Goal: Task Accomplishment & Management: Complete application form

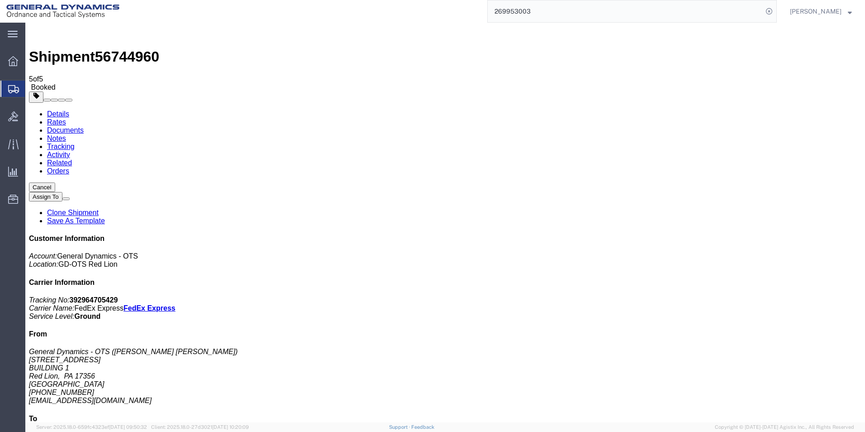
click at [0, 0] on span "Create Shipment" at bounding box center [0, 0] width 0 height 0
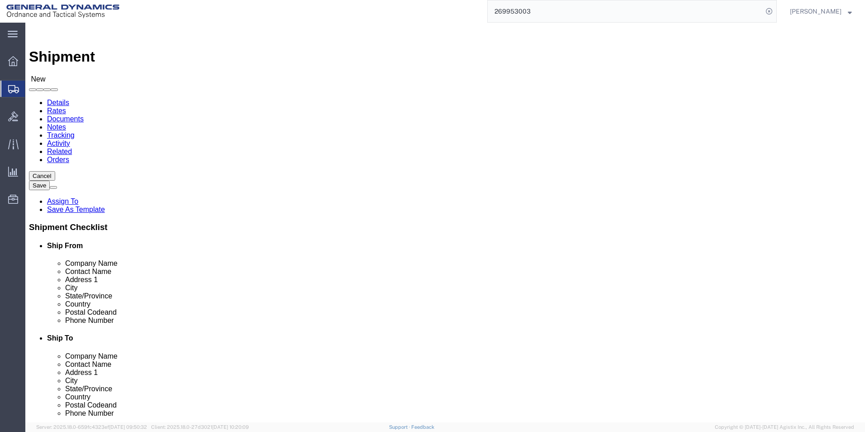
scroll to position [1, 0]
select select "310"
select select "PA"
drag, startPoint x: 175, startPoint y: 148, endPoint x: 85, endPoint y: 139, distance: 91.4
click div "Location GD-OTS Red Lion Select My Profile Location GD-OTS [GEOGRAPHIC_DATA] (C…"
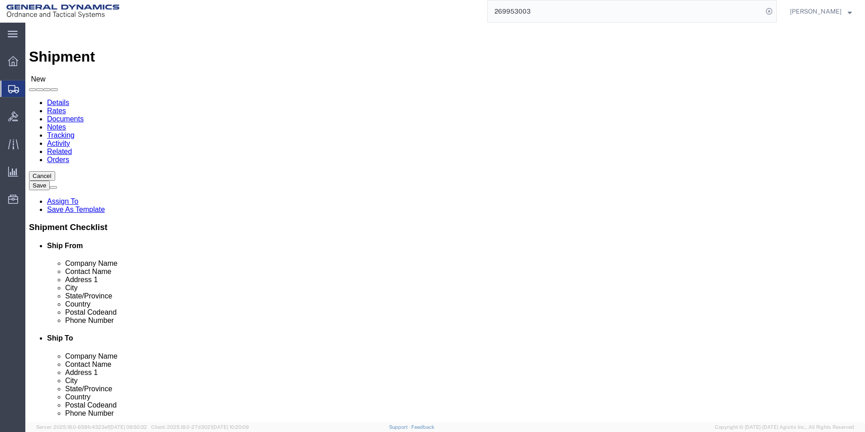
type input "REDLPAHIG0"
click input "text"
type input "[PERSON_NAME] [PERSON_NAME]"
click input "text"
type input "BUILDING 1"
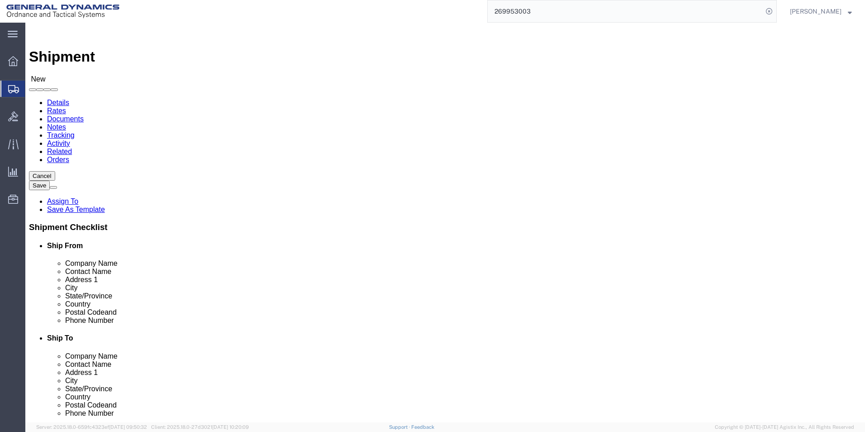
drag, startPoint x: 160, startPoint y: 327, endPoint x: 153, endPoint y: 333, distance: 9.0
click input "text"
type input "[EMAIL_ADDRESS][DOMAIN_NAME]"
drag, startPoint x: 474, startPoint y: 166, endPoint x: 482, endPoint y: 172, distance: 10.0
click input "text"
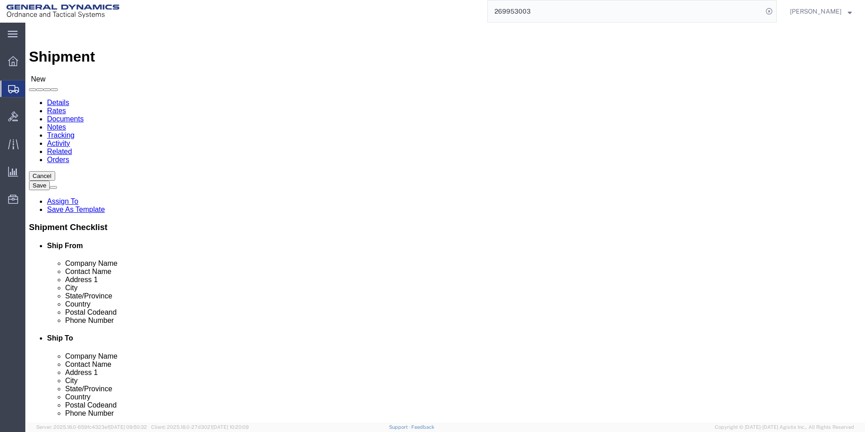
type input "DUC"
click p "- [PERSON_NAME] AEROSTRUCTURES - (Receiver) [STREET_ADDRESS][PERSON_NAME]"
select select "NY"
type input "[PERSON_NAME] AEROSTRUCTURES"
drag, startPoint x: 456, startPoint y: 186, endPoint x: 447, endPoint y: 186, distance: 9.5
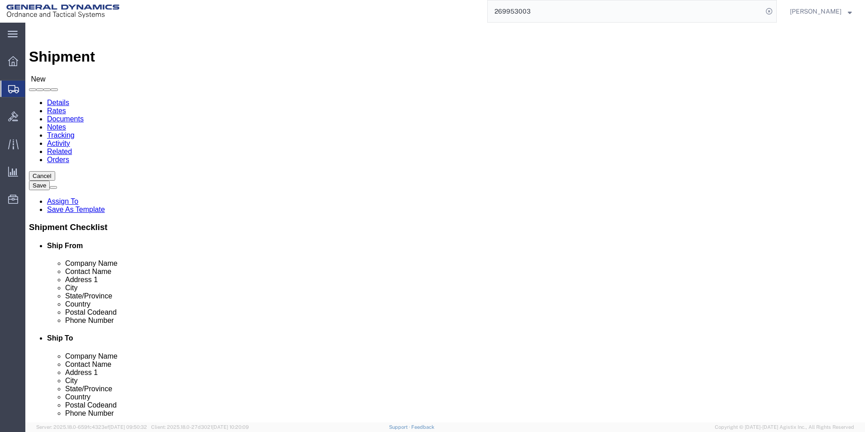
click div
type input "[PERSON_NAME]"
click input "text"
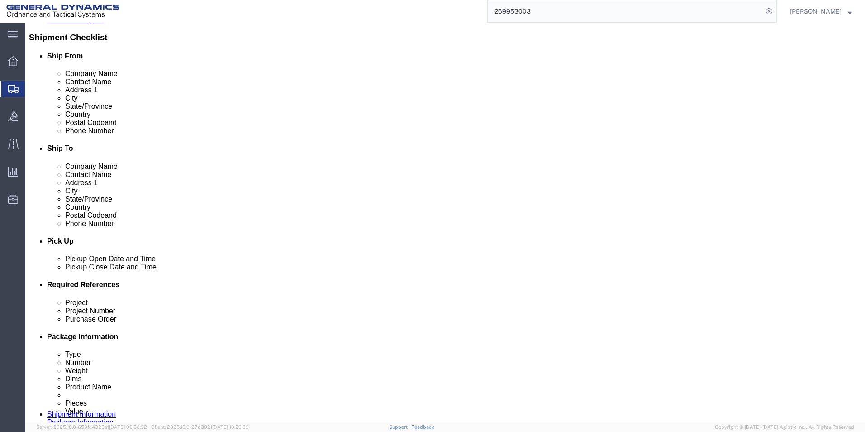
scroll to position [226, 0]
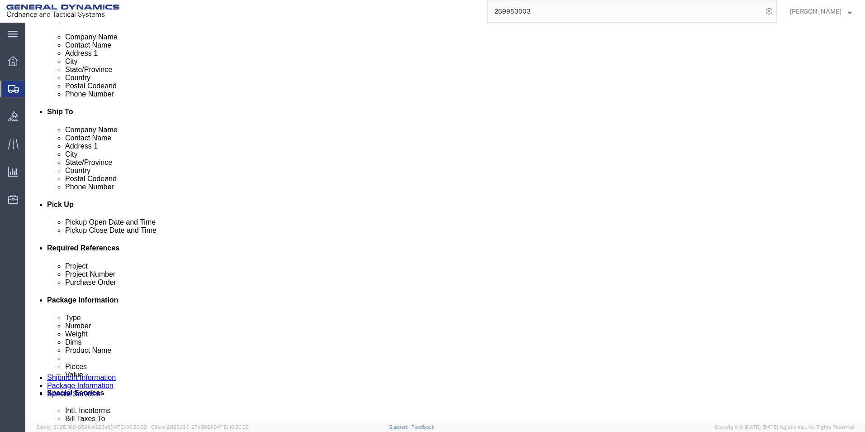
click input "text"
type input "64258"
click input "text"
type input "64258"
click input "text"
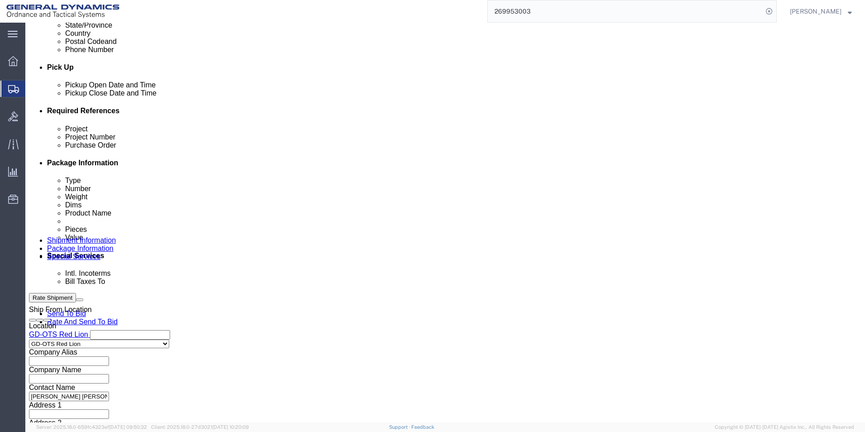
scroll to position [377, 0]
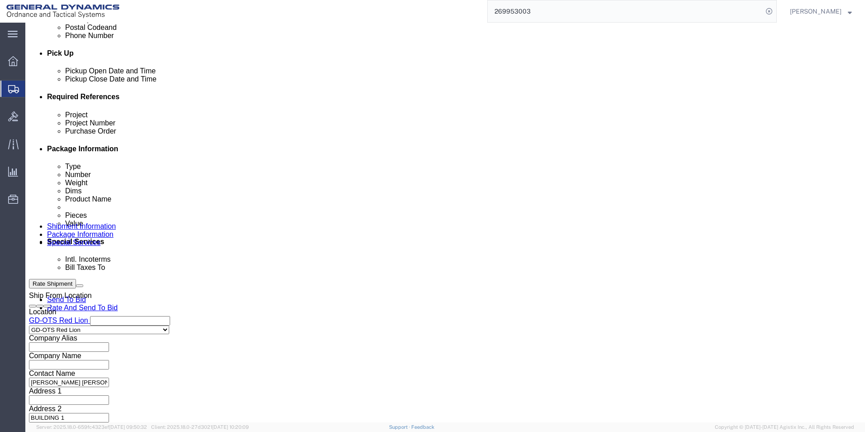
type input "109444"
click button "Continue"
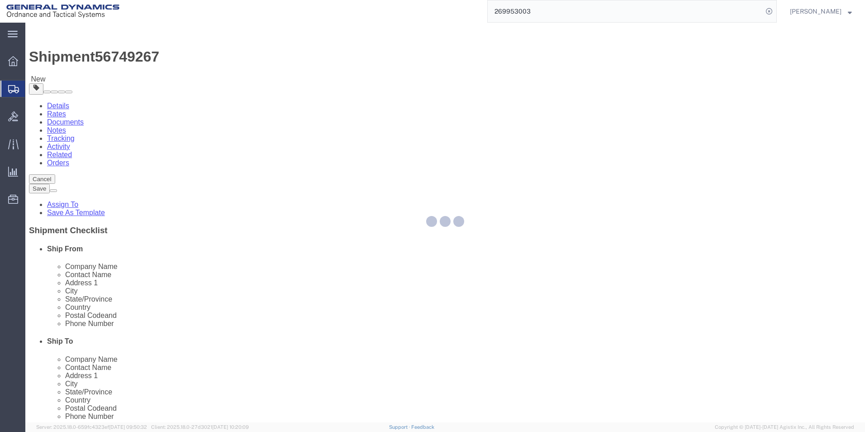
select select "CBOX"
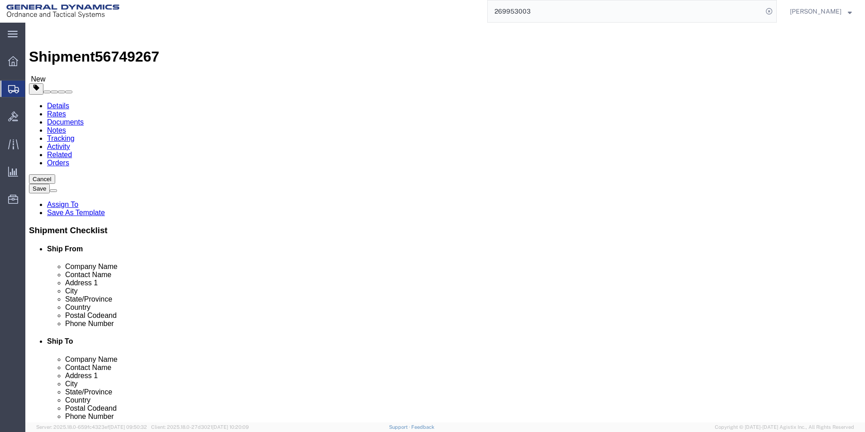
click input "text"
type input "12"
click input "text"
type input "12"
click input "text"
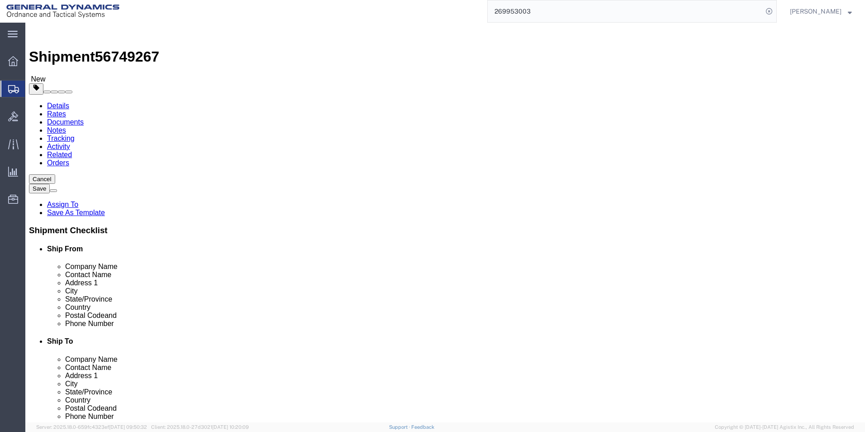
type input "12"
drag, startPoint x: 128, startPoint y: 208, endPoint x: 104, endPoint y: 209, distance: 24.9
click div "Weight 0.00 Select kgs lbs Ship. t°"
type input "16.00"
click div "x Package Type Select Bale(s) Basket(s) Bolt(s) Bottle(s) Buckets Bulk Bundle(s…"
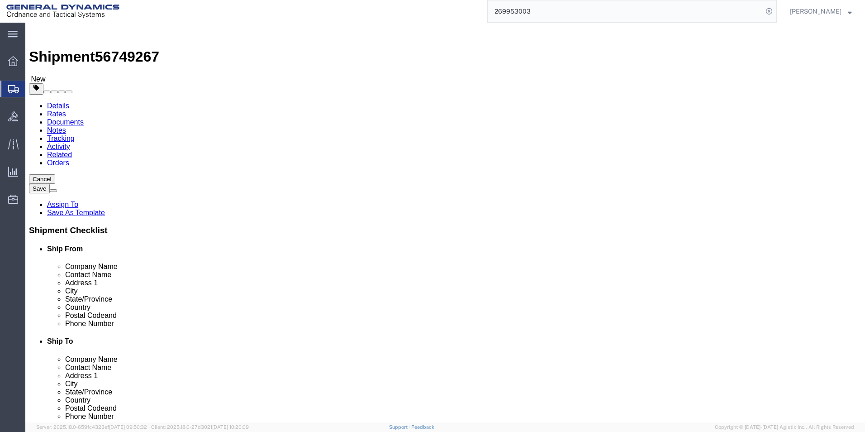
click link "Add Content"
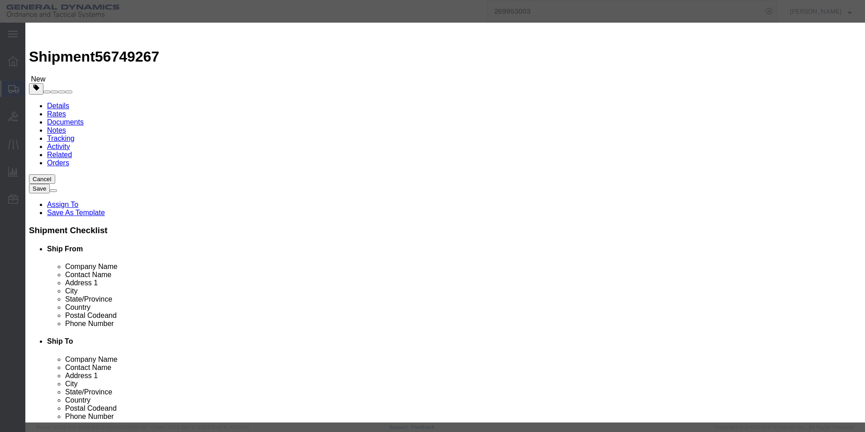
click input "text"
type input "AES EXHAUST DUCT MOUNT FITTING"
select select "US"
drag, startPoint x: 277, startPoint y: 85, endPoint x: 265, endPoint y: 89, distance: 12.6
drag, startPoint x: 280, startPoint y: 87, endPoint x: 226, endPoint y: 83, distance: 54.5
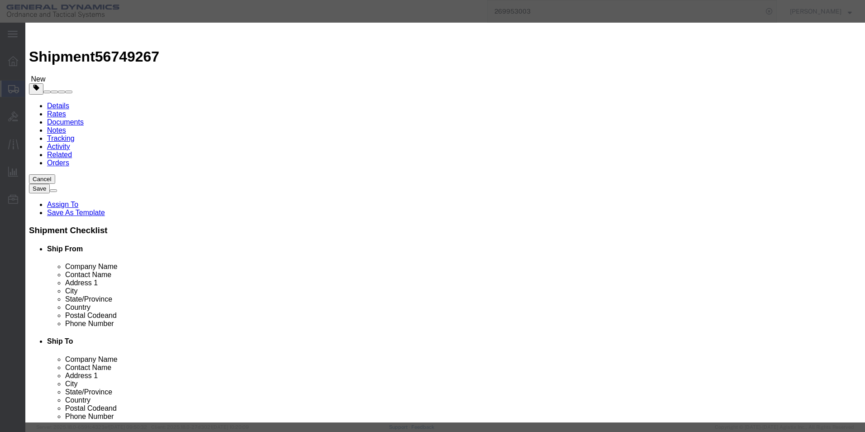
click div "Pieces 0 Select Bag Barrels 100Board Feet Bottle Box Blister Pack Carats Can Ca…"
type input "32"
click input "text"
type input "100"
click div "Commodity library"
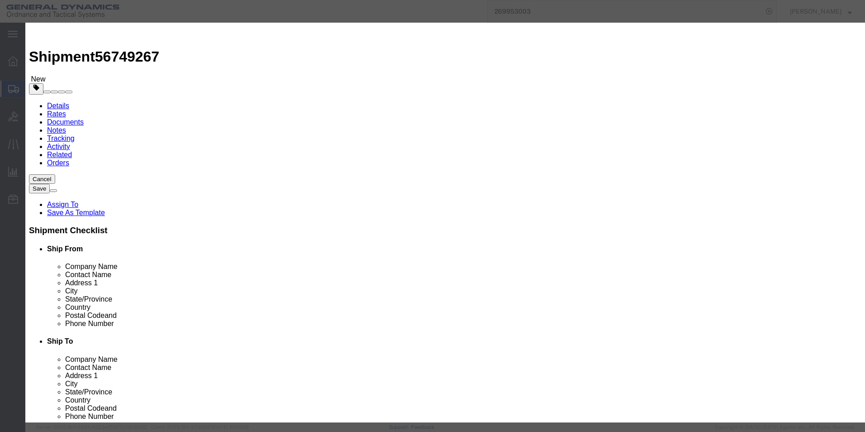
click button "Save & Close"
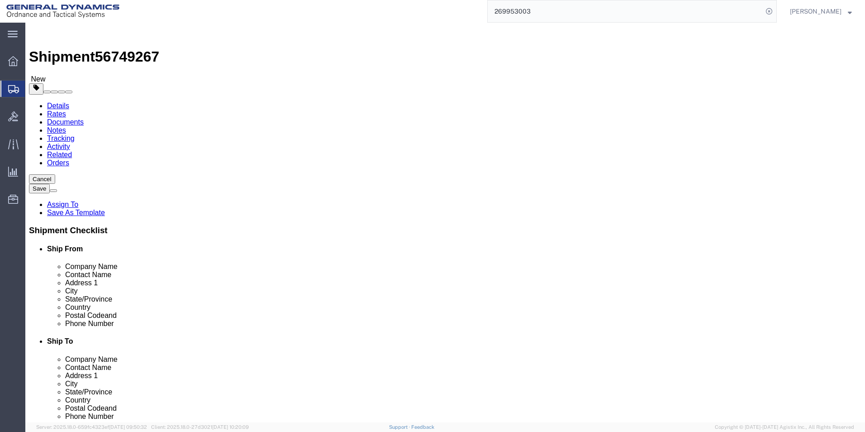
click span "button"
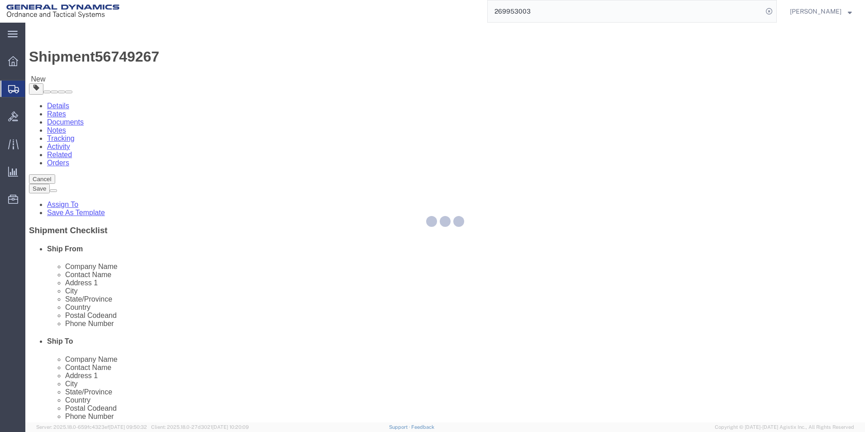
select select "CBOX"
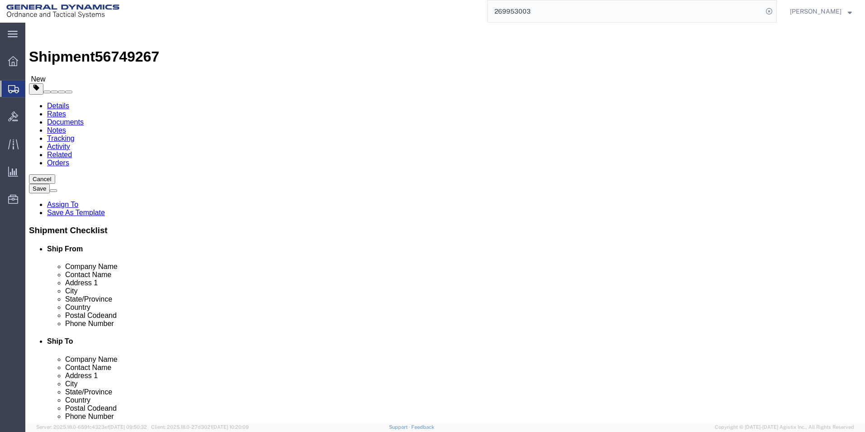
click span "button"
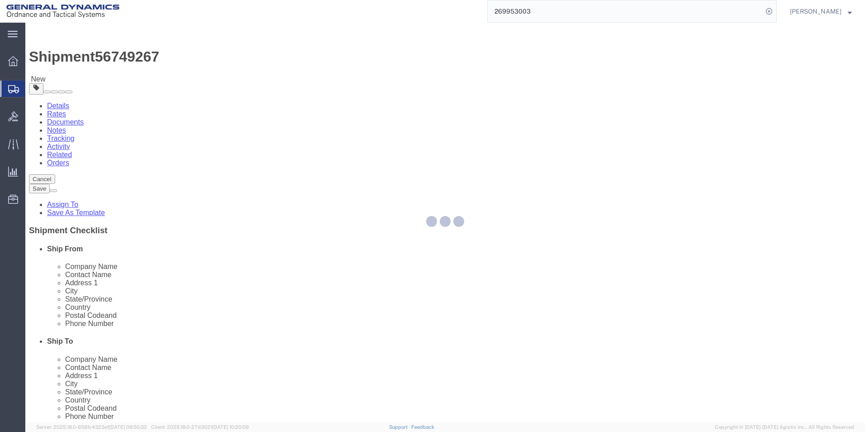
select select "CBOX"
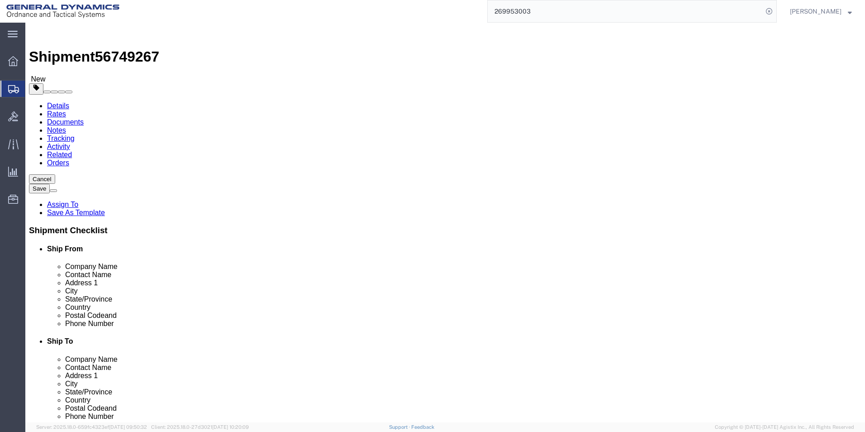
click span "button"
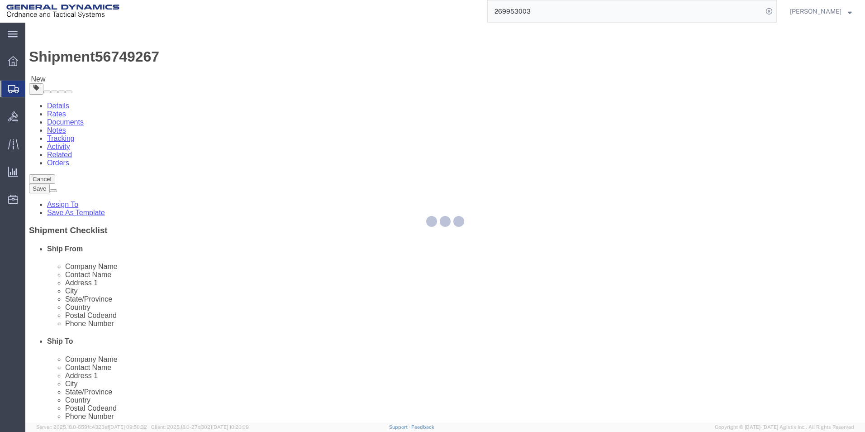
select select "CBOX"
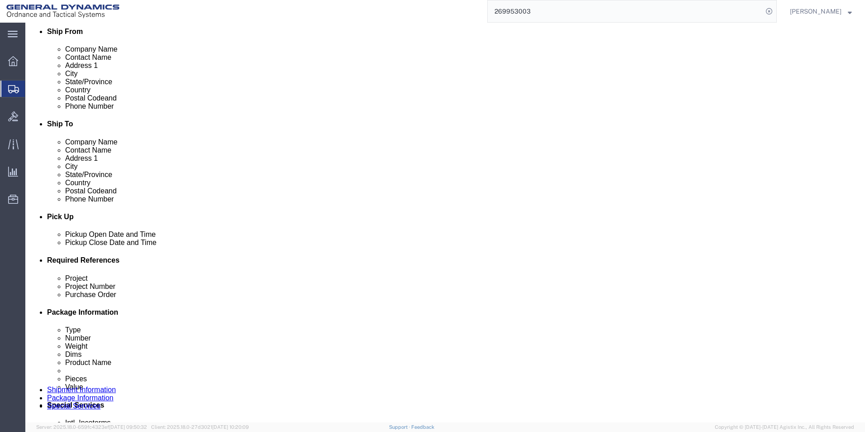
scroll to position [145, 0]
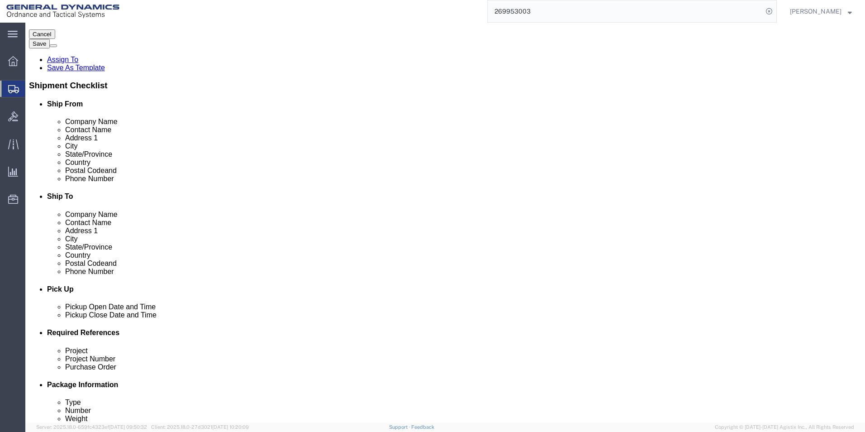
click dd "100.00 USD"
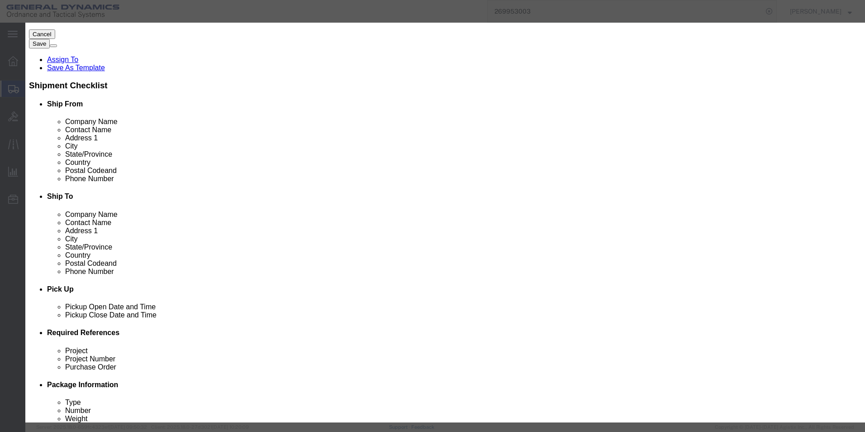
drag, startPoint x: 178, startPoint y: 77, endPoint x: 196, endPoint y: 84, distance: 18.9
click div "Product Name AES EXHAUST DUCT MOUNT FITTING Pieces 32.00 Select Bag Barrels 100…"
type input "34"
drag, startPoint x: 333, startPoint y: 33, endPoint x: 316, endPoint y: 72, distance: 42.3
click h3 "Edit content"
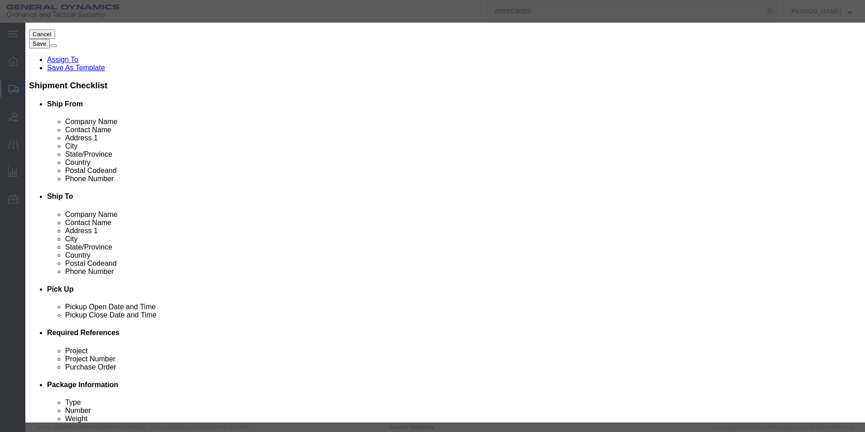
drag, startPoint x: 295, startPoint y: 103, endPoint x: 211, endPoint y: 109, distance: 84.4
click div "Total Value 106.25 Select ADP AED AFN ALL AMD AOA ARS ATS AUD AWG AZN BAM BBD B…"
type input "100"
drag, startPoint x: 443, startPoint y: 54, endPoint x: 441, endPoint y: 62, distance: 8.9
click div "Commodity library"
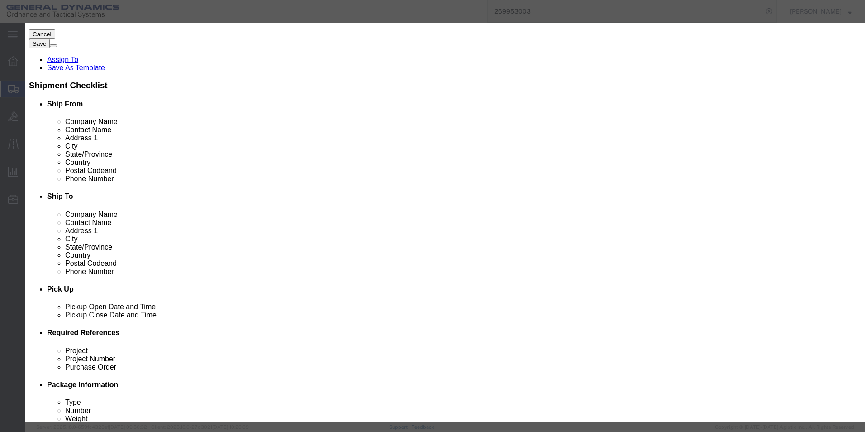
click button "Save & Close"
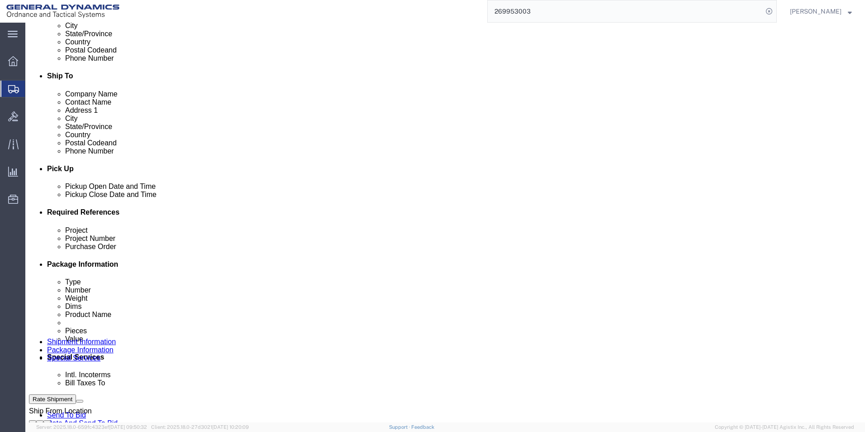
scroll to position [280, 0]
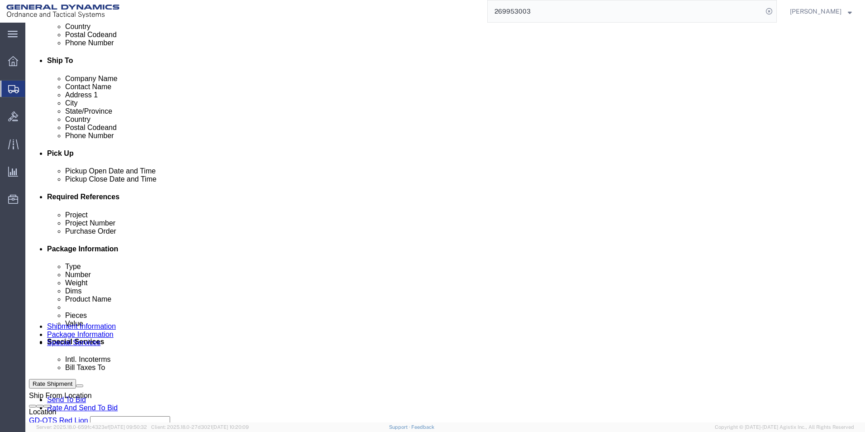
click button "Continue"
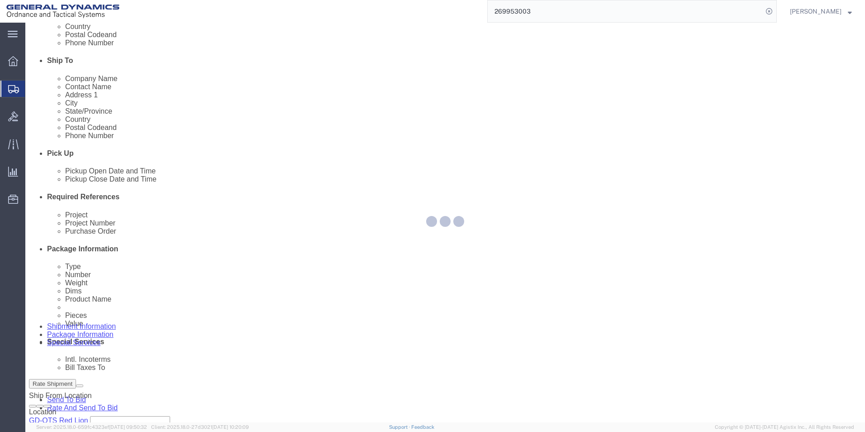
select select
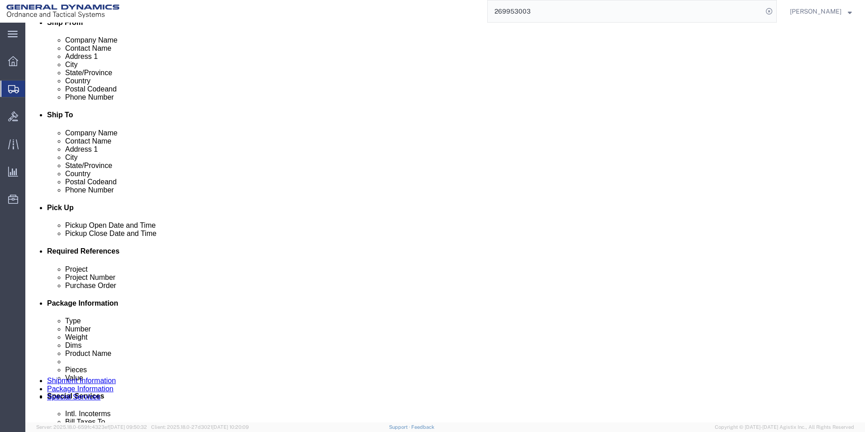
scroll to position [452, 0]
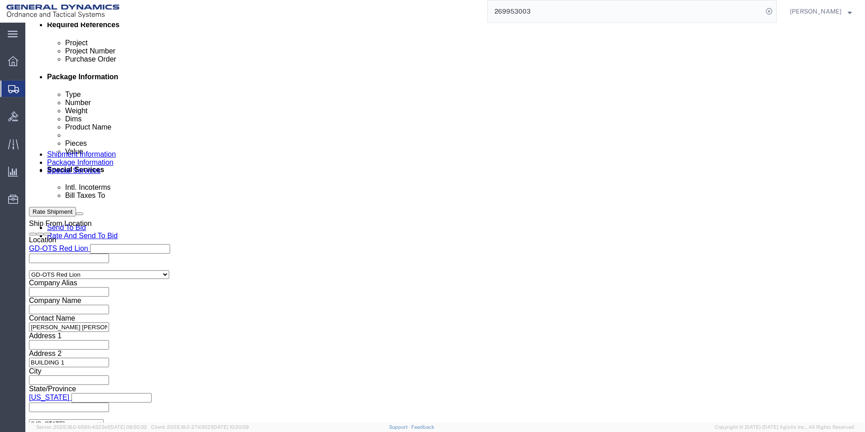
click select "Select Recipient Account Sender/Shipper Third Party Account"
select select "RCPN"
click select "Select Recipient Account Sender/Shipper Third Party Account"
type input "[PERSON_NAME] AEROSTRUCTURES"
type input "[STREET_ADDRESS][PERSON_NAME]"
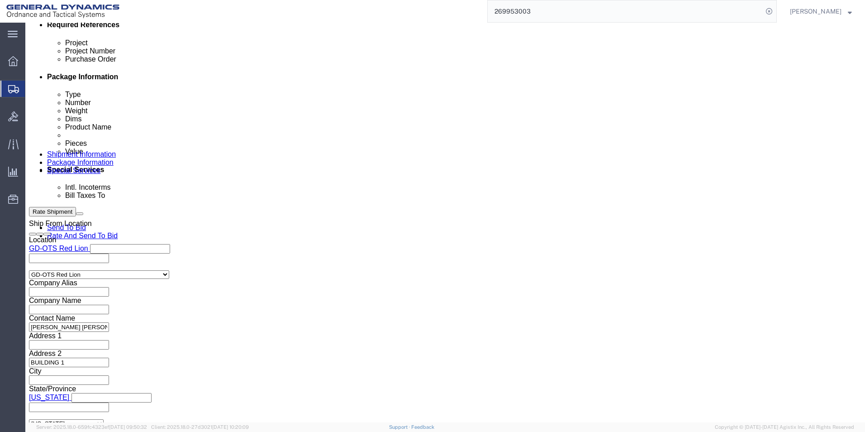
select select "US"
select select "NY"
type input "518-7314773"
type input "[PERSON_NAME]"
type input "COXACKIE"
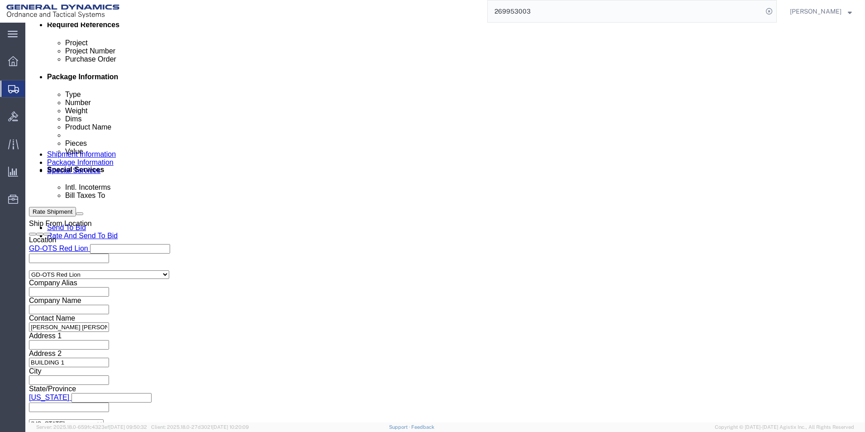
type input "12051"
drag, startPoint x: 306, startPoint y: 162, endPoint x: 297, endPoint y: 164, distance: 9.6
click select "Select DHL FedEx Express UPS"
select select "FedEx Express"
click select "Select DHL FedEx Express UPS"
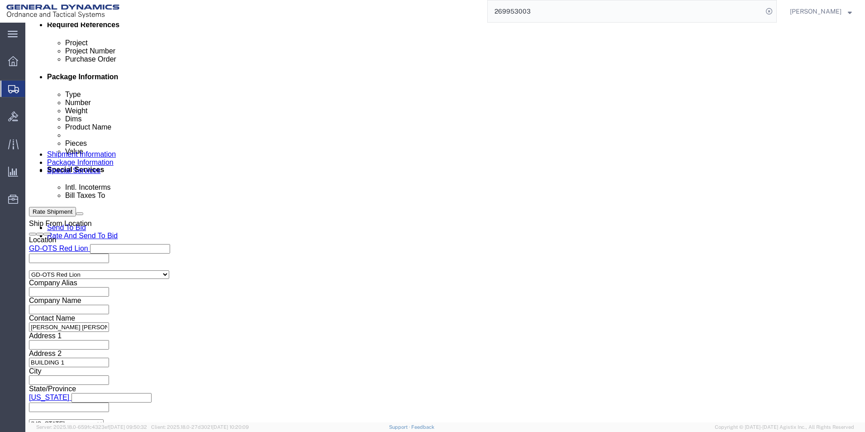
click input "text"
type input "0"
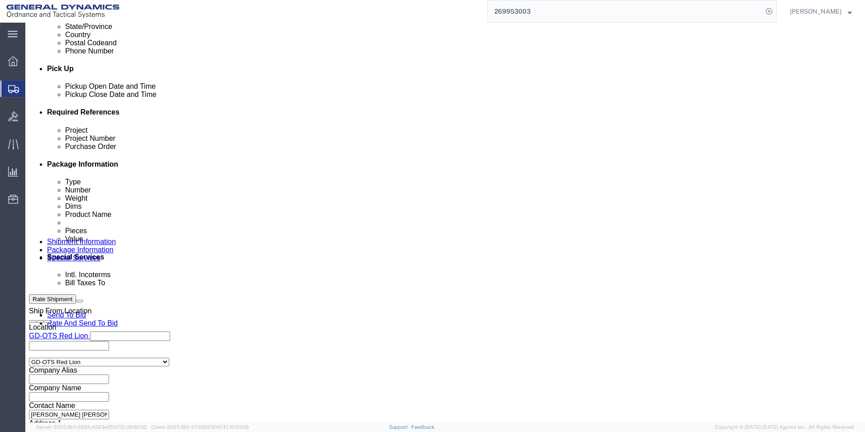
scroll to position [362, 0]
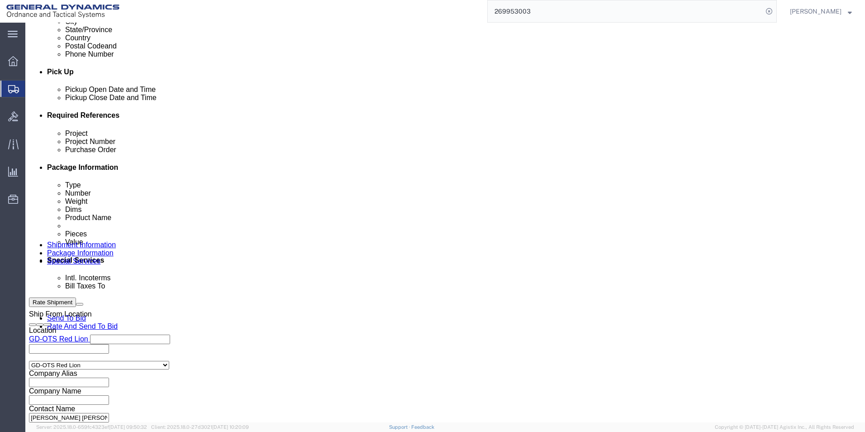
drag, startPoint x: 320, startPoint y: 233, endPoint x: 313, endPoint y: 234, distance: 7.3
click select "Select Recipient Account Sender/Shipper Third Party Account"
select select "THRD"
click select "Select Recipient Account Sender/Shipper Third Party Account"
select select
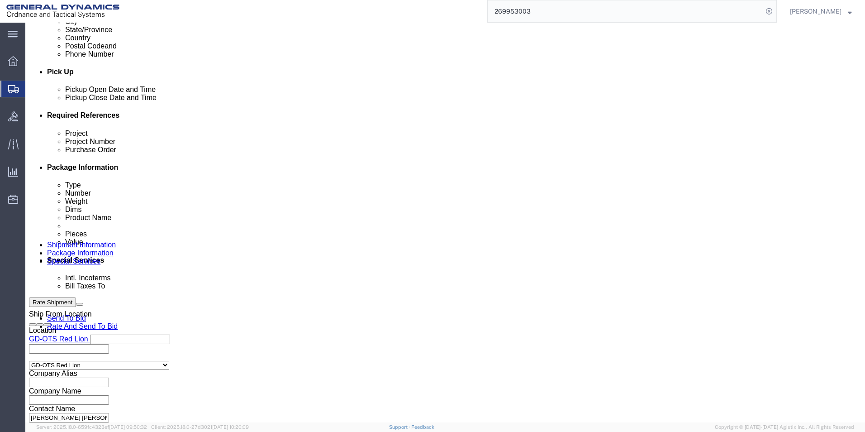
select select
click span
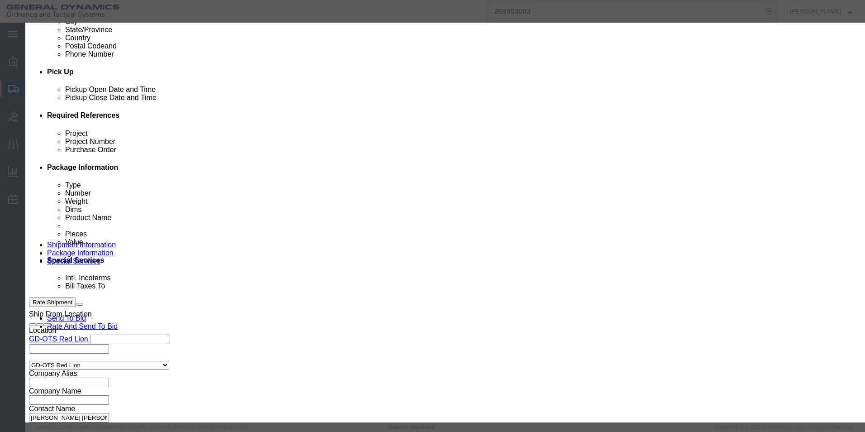
click link "C"
click button "Select"
type input "c/o Data2Logistics"
type input "[EMAIL_ADDRESS][DOMAIN_NAME]"
select select "US"
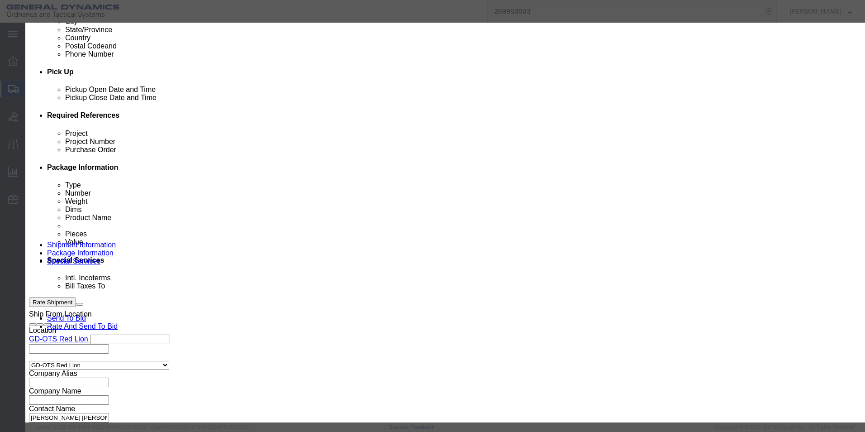
type input "[PHONE_NUMBER]"
type input "GD OTS"
type input "P.O. Box 61050"
type input "[GEOGRAPHIC_DATA][PERSON_NAME]"
type input "33906"
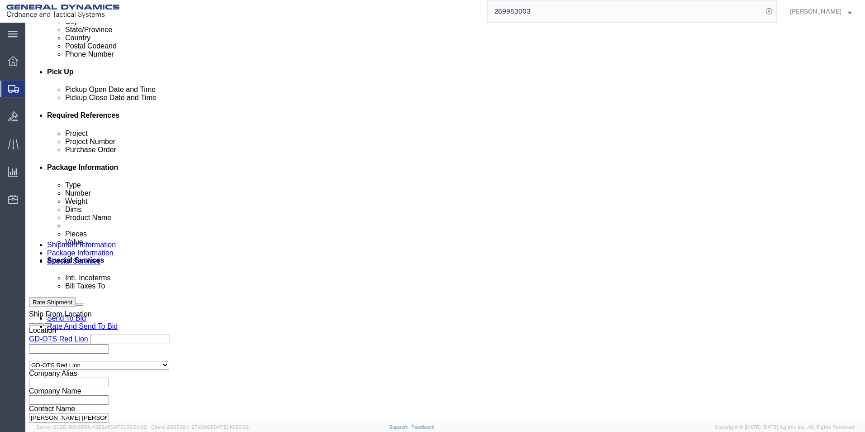
select select "FL"
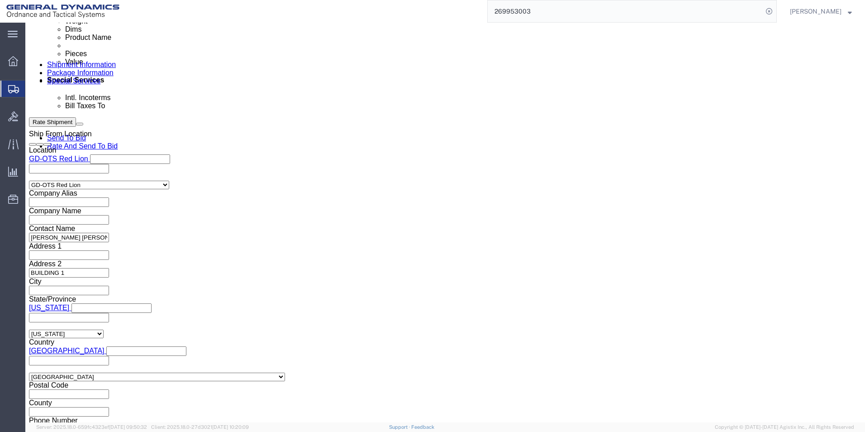
scroll to position [543, 0]
click button "Rate Shipment"
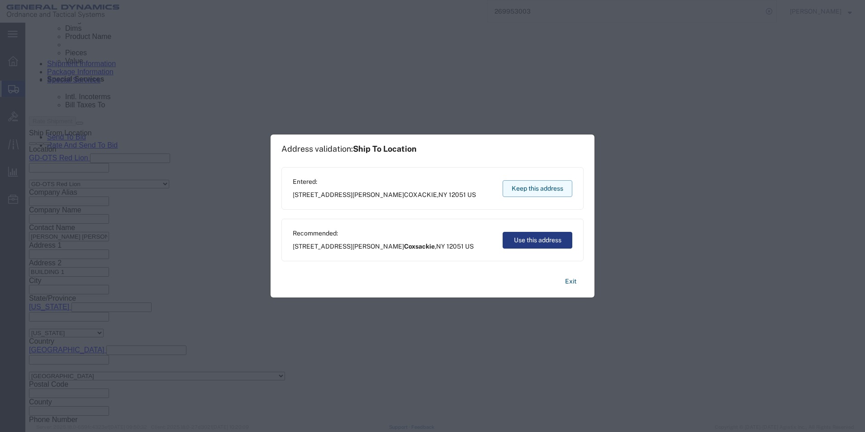
click at [524, 190] on button "Keep this address" at bounding box center [538, 188] width 70 height 17
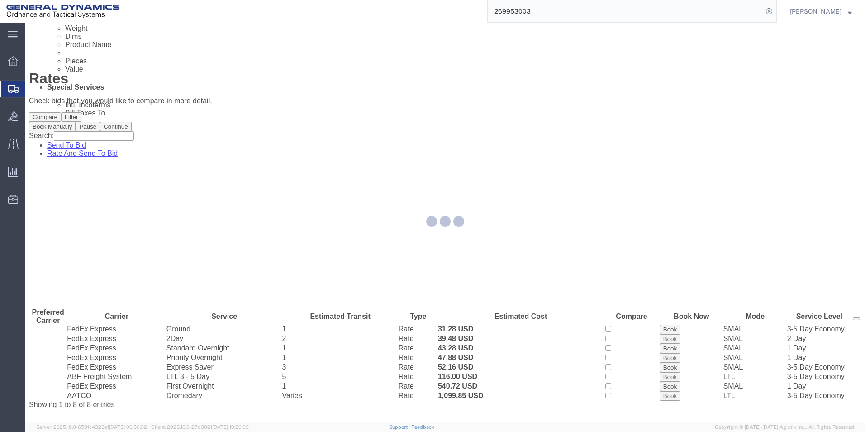
scroll to position [0, 0]
